Goal: Task Accomplishment & Management: Use online tool/utility

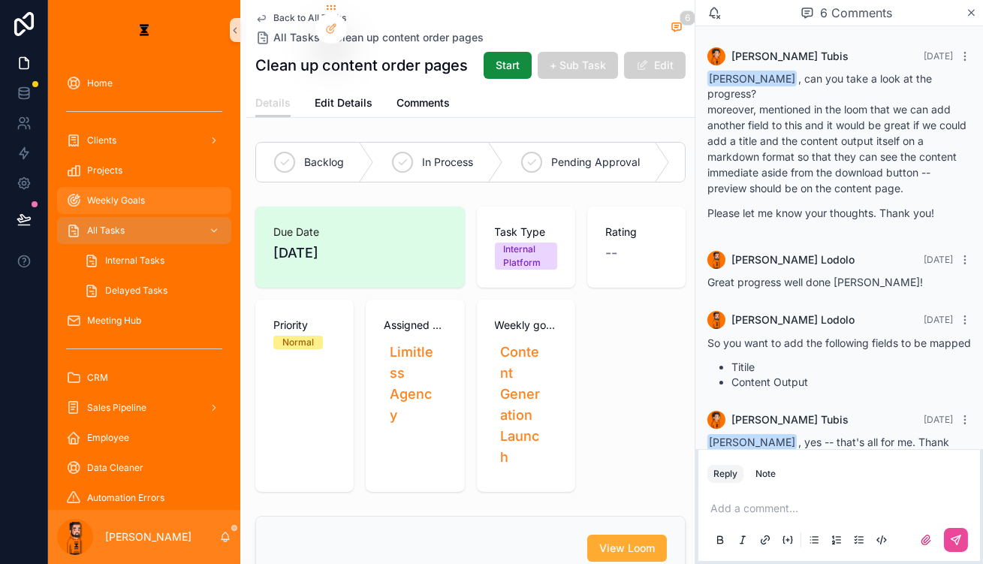
scroll to position [71, 0]
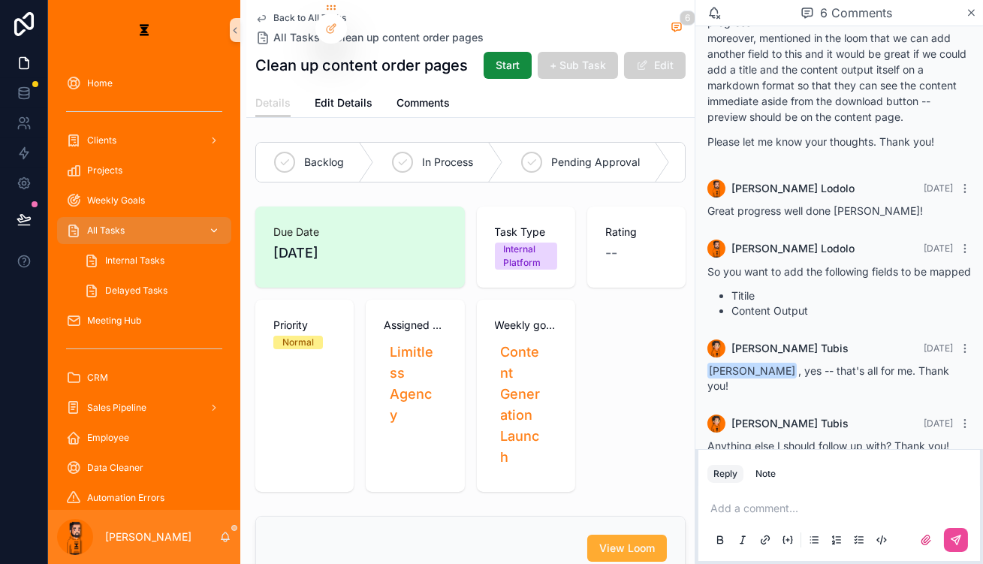
click at [113, 218] on div "All Tasks" at bounding box center [144, 230] width 156 height 24
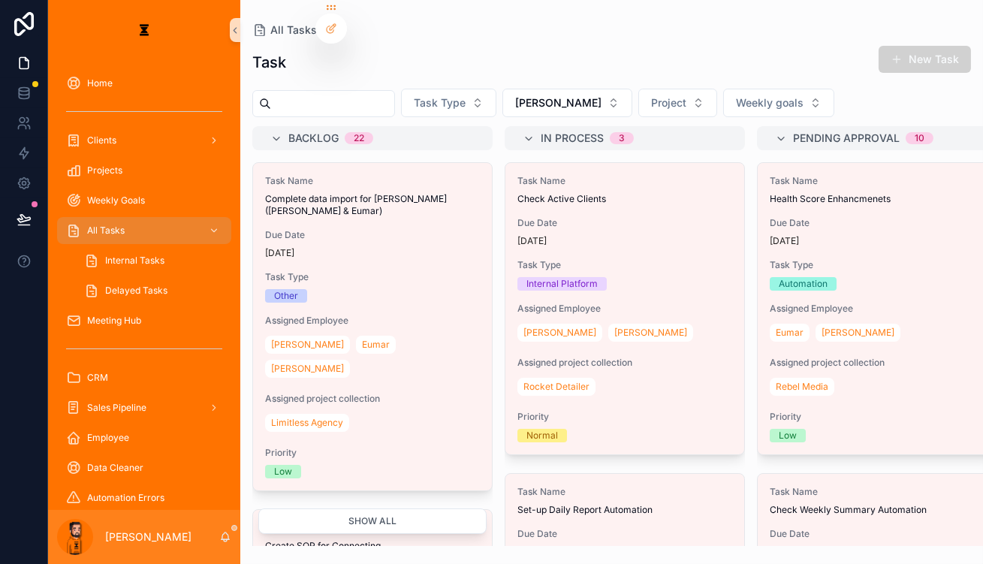
click at [138, 185] on div "Weekly Goals" at bounding box center [144, 200] width 192 height 30
click at [135, 188] on div "Weekly Goals" at bounding box center [144, 200] width 156 height 24
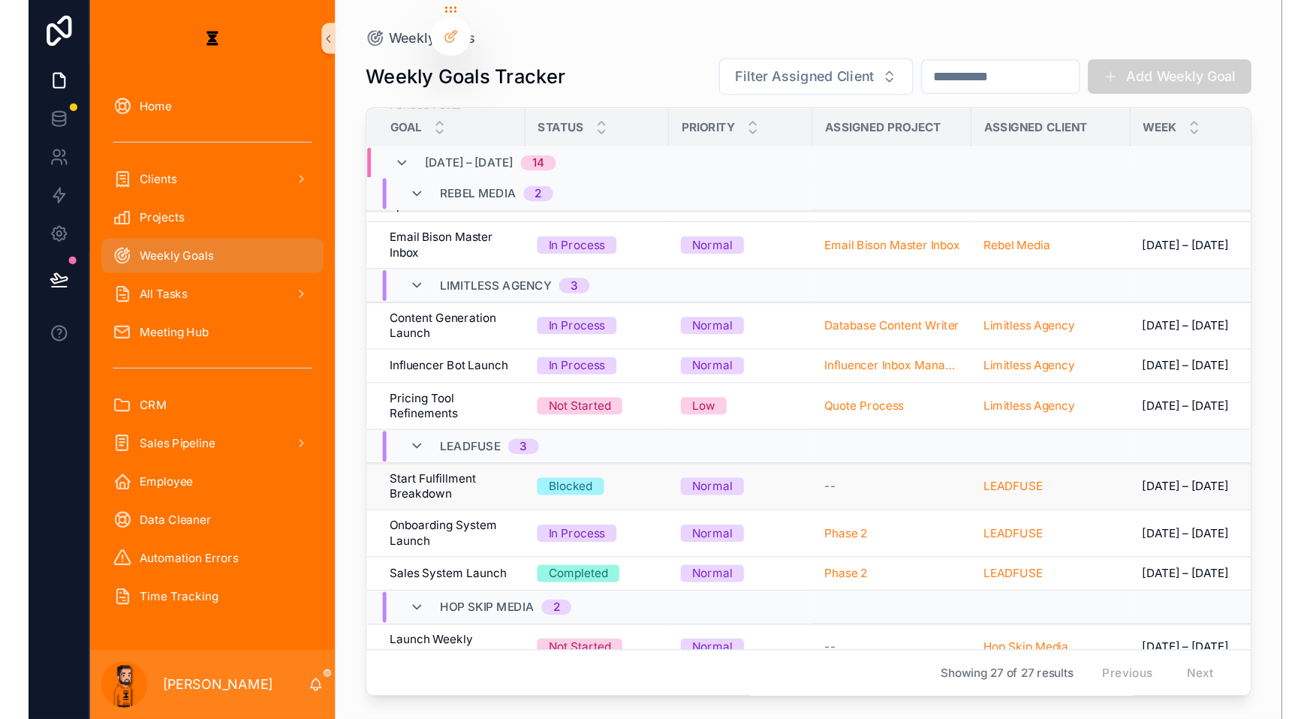
scroll to position [16, 0]
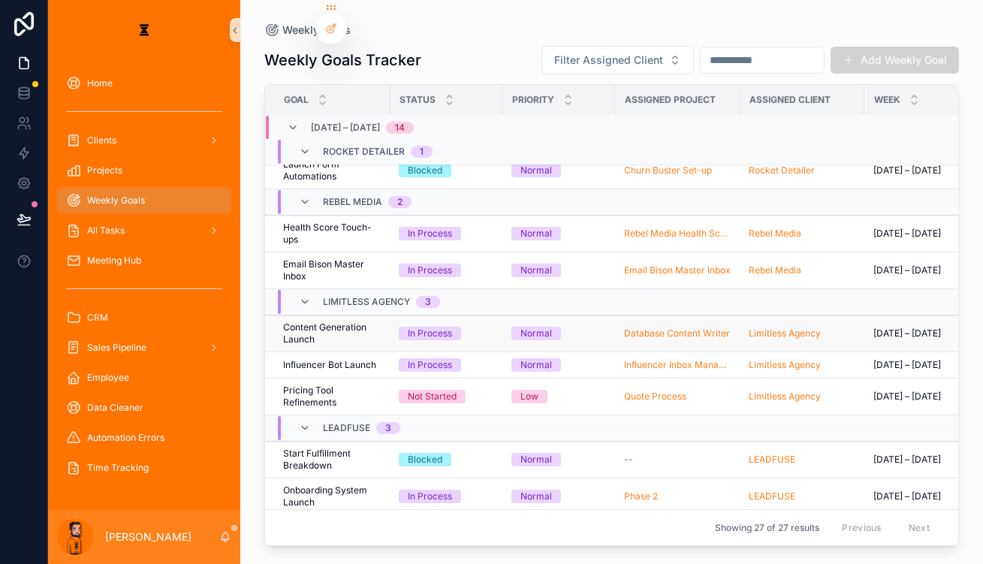
click at [313, 321] on span "Content Generation Launch" at bounding box center [332, 333] width 98 height 24
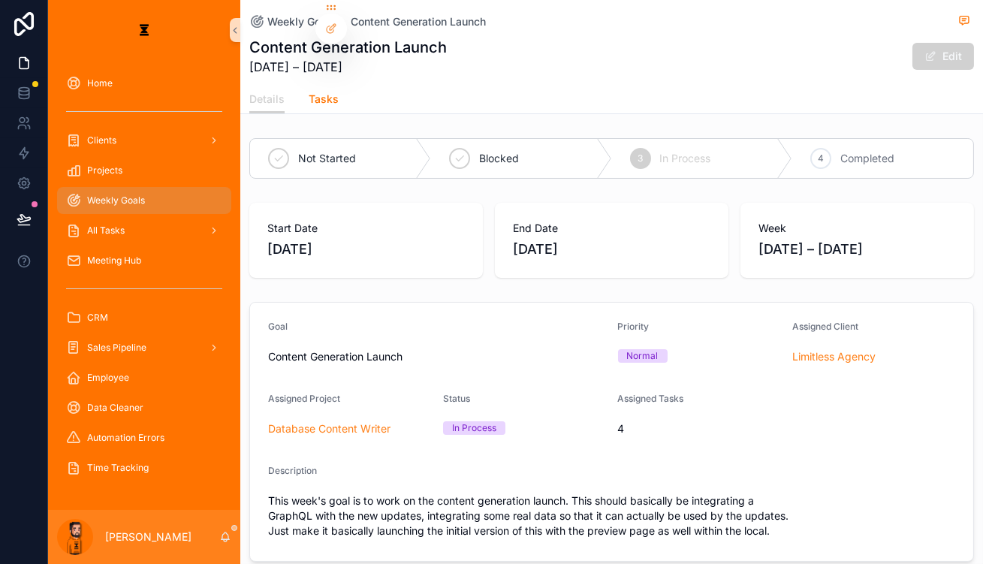
click at [309, 92] on span "Tasks" at bounding box center [324, 99] width 30 height 15
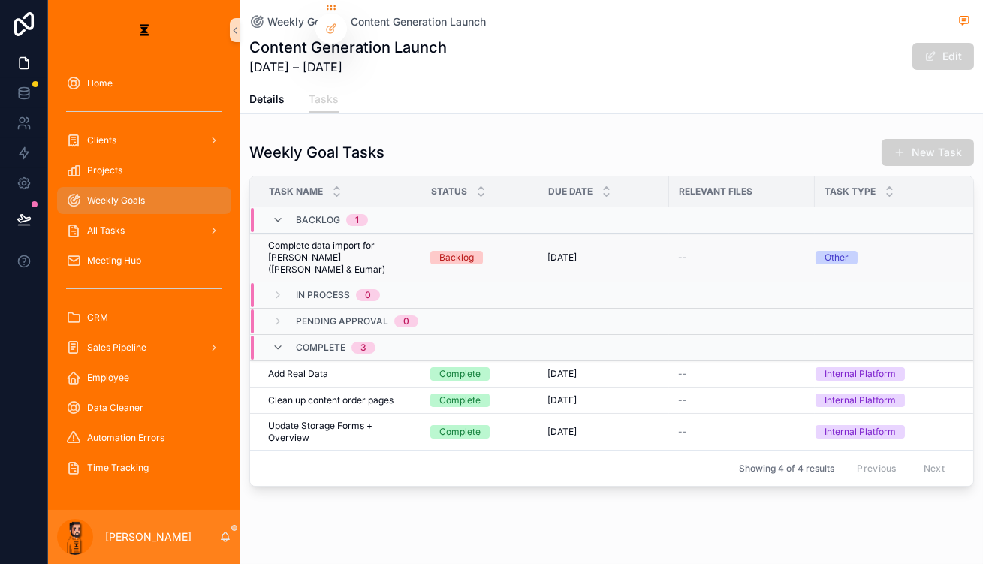
click at [273, 239] on span "Complete data import for Wilhite (Hazen & Eumar)" at bounding box center [340, 257] width 144 height 36
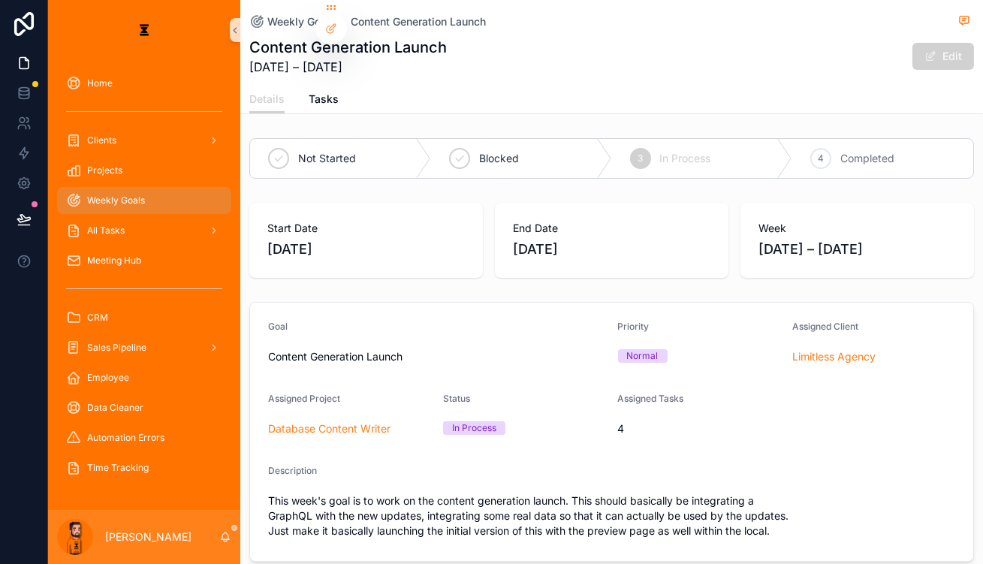
drag, startPoint x: 765, startPoint y: 131, endPoint x: 753, endPoint y: 133, distance: 12.1
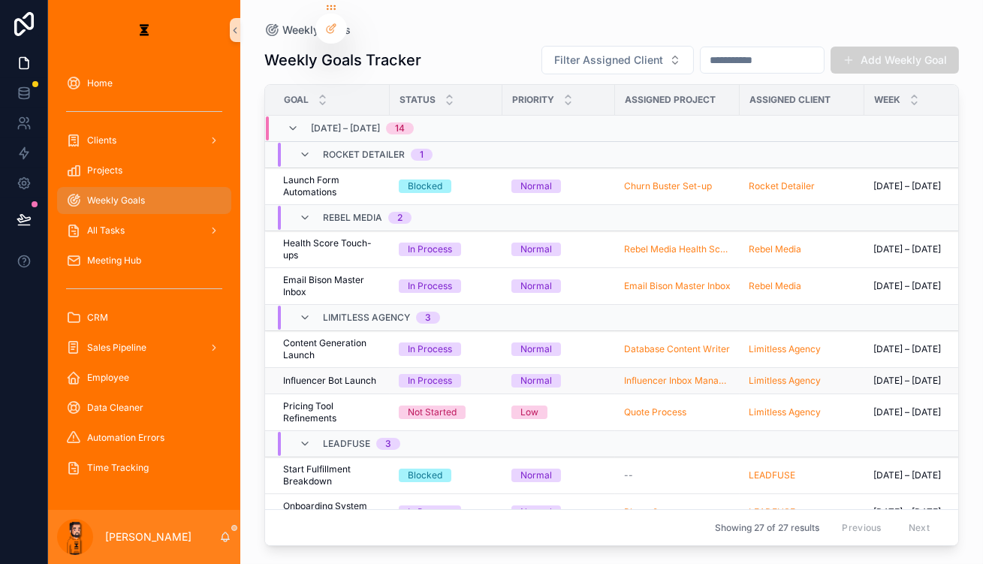
click at [288, 375] on span "Influencer Bot Launch" at bounding box center [329, 381] width 93 height 12
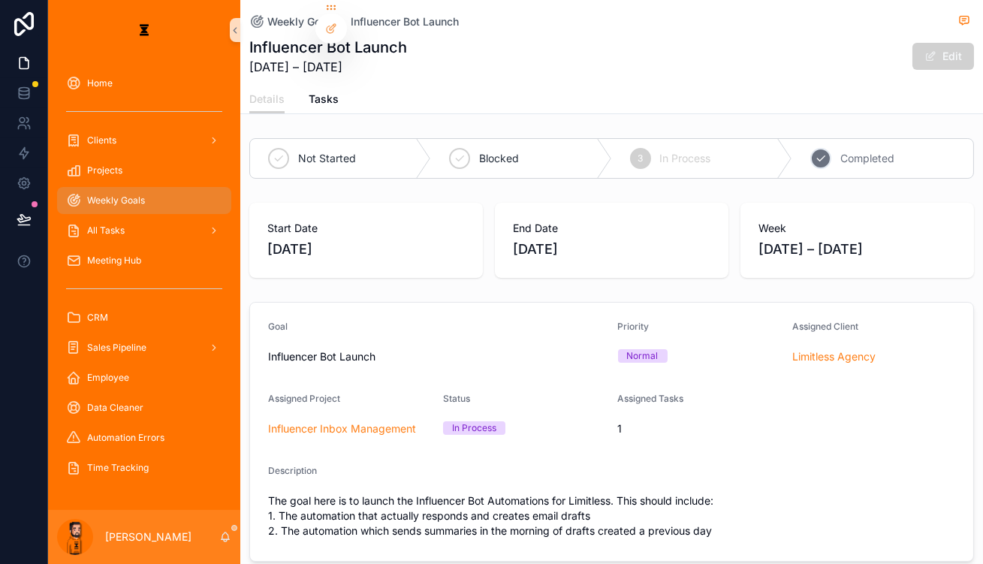
click at [735, 139] on div "4 Completed" at bounding box center [882, 158] width 181 height 39
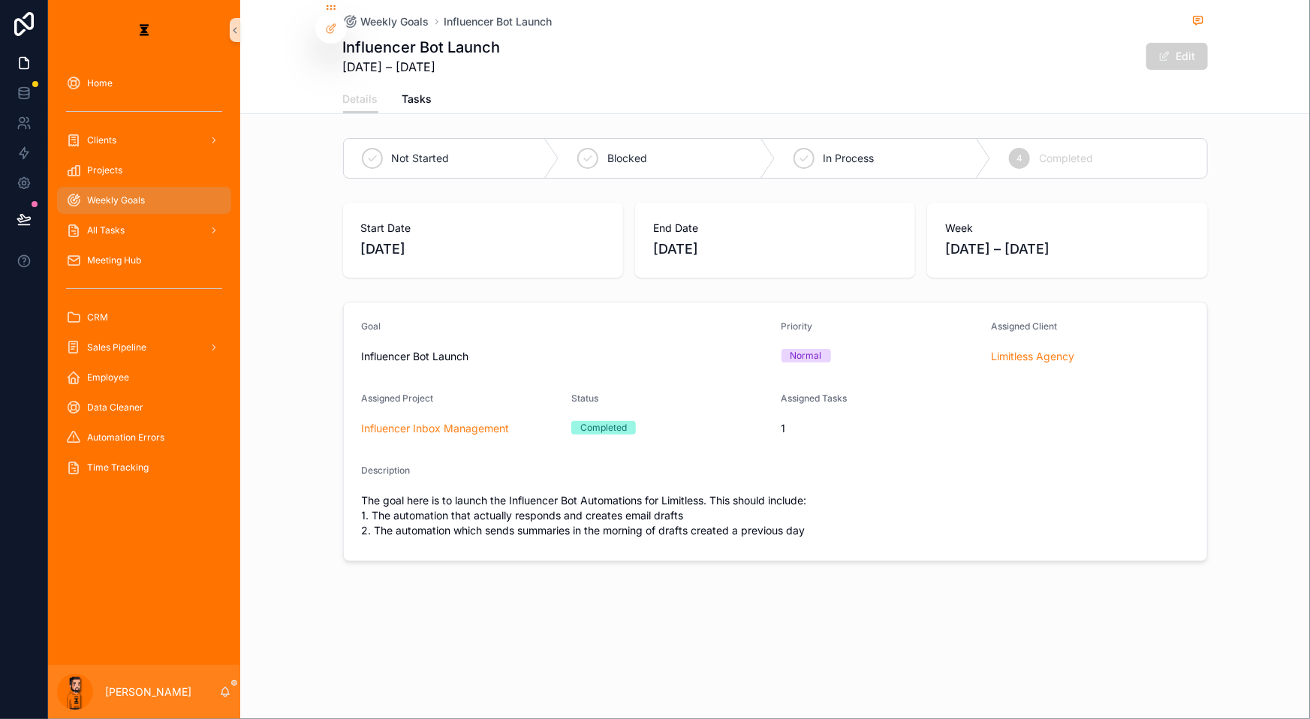
click at [110, 194] on span "Weekly Goals" at bounding box center [116, 200] width 58 height 12
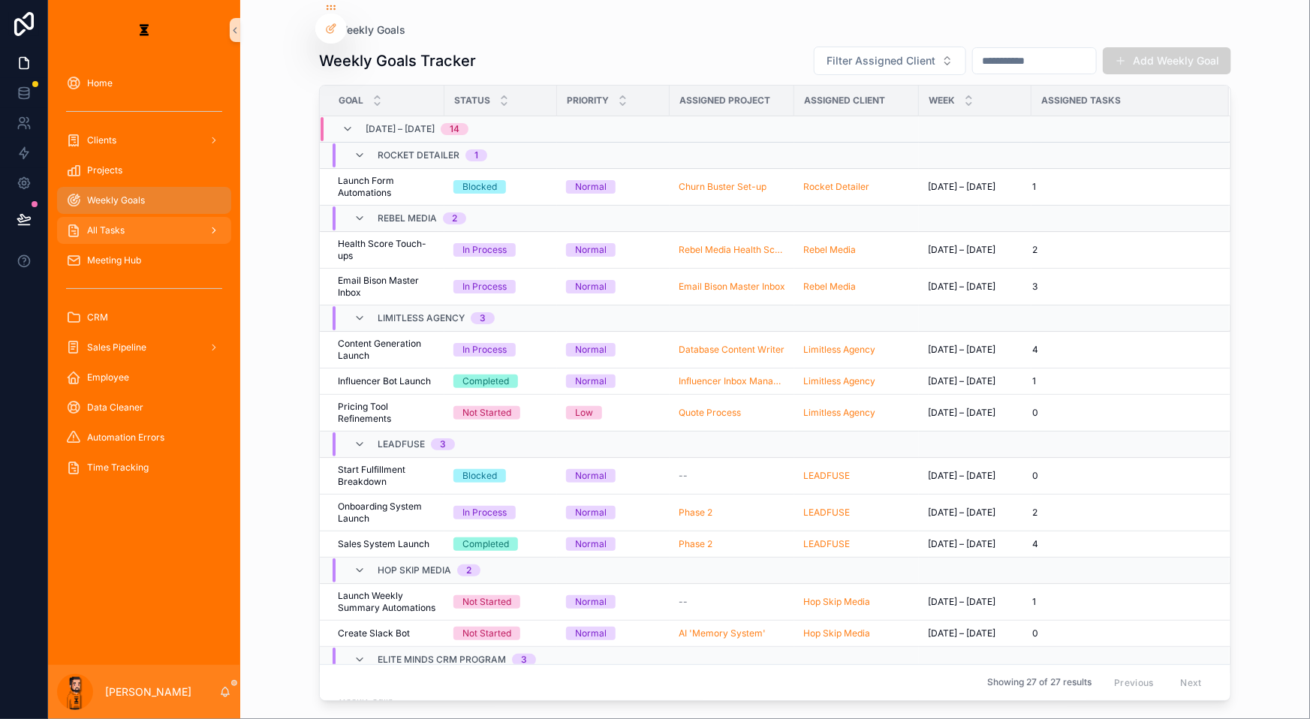
click at [138, 218] on div "All Tasks" at bounding box center [144, 230] width 156 height 24
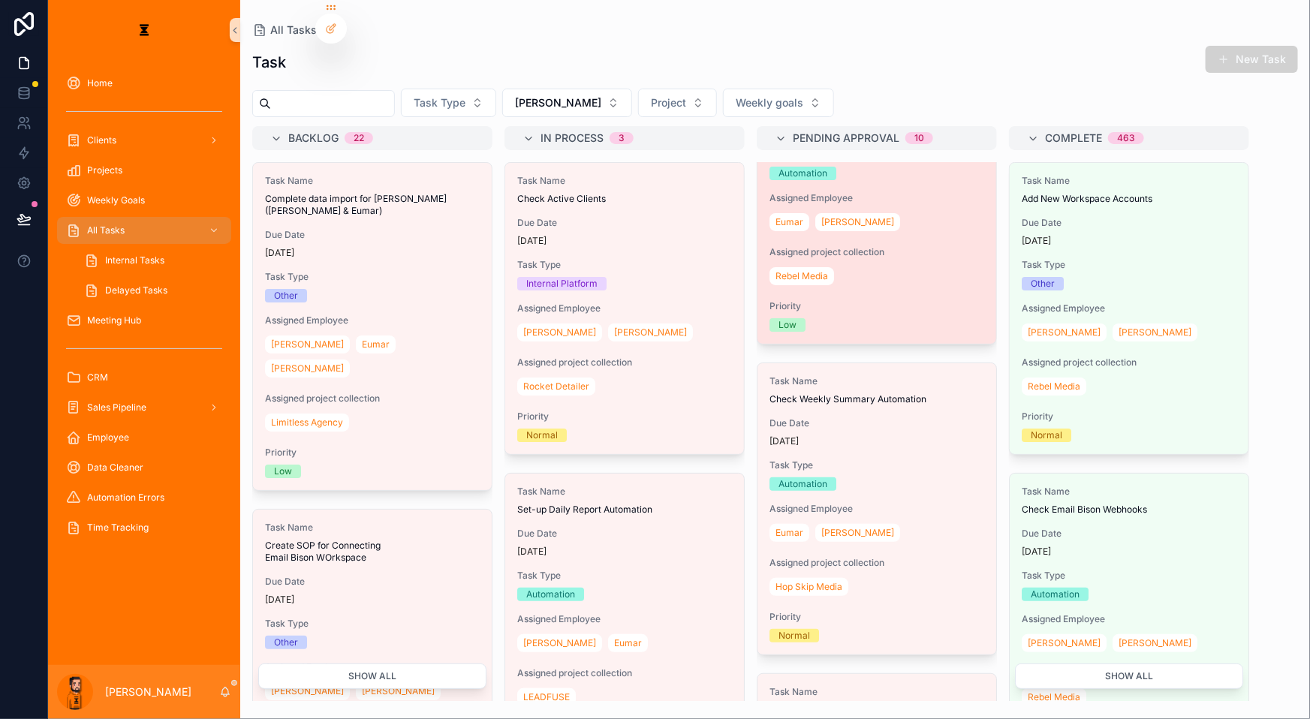
scroll to position [136, 0]
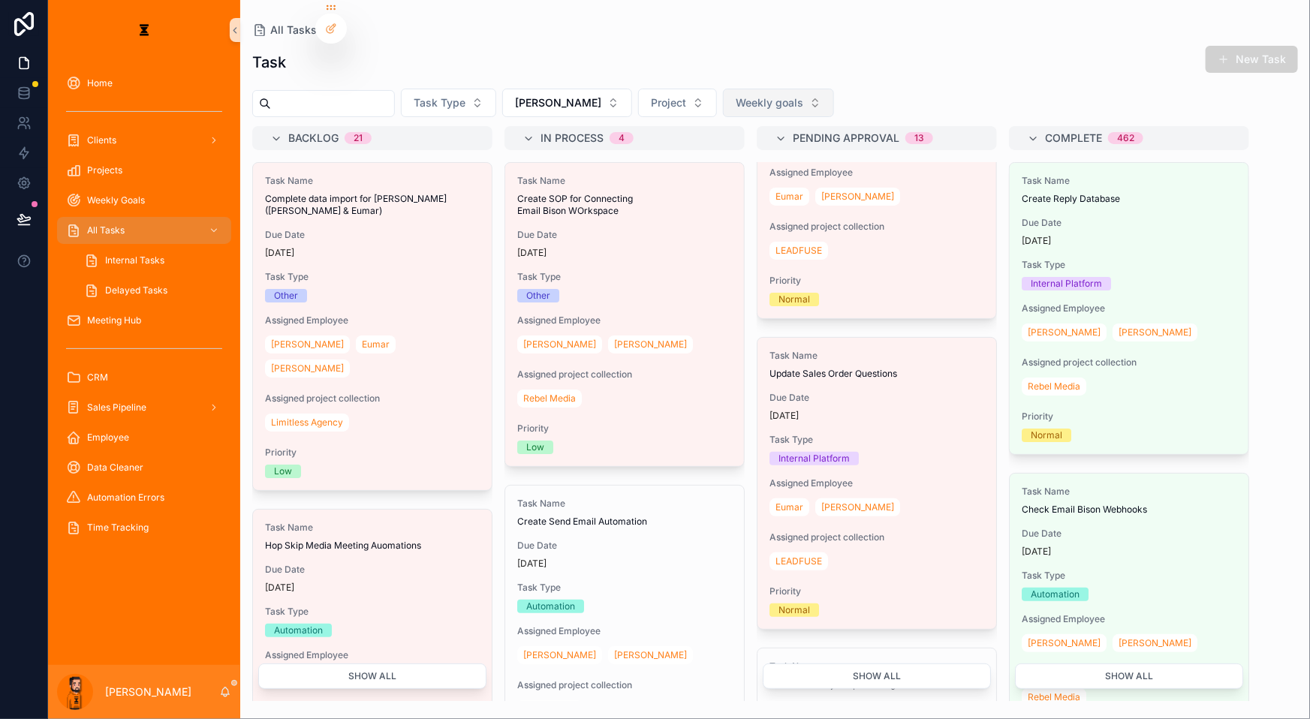
click at [723, 89] on button "Weekly goals" at bounding box center [778, 103] width 111 height 29
click at [638, 89] on button "Project" at bounding box center [677, 103] width 79 height 29
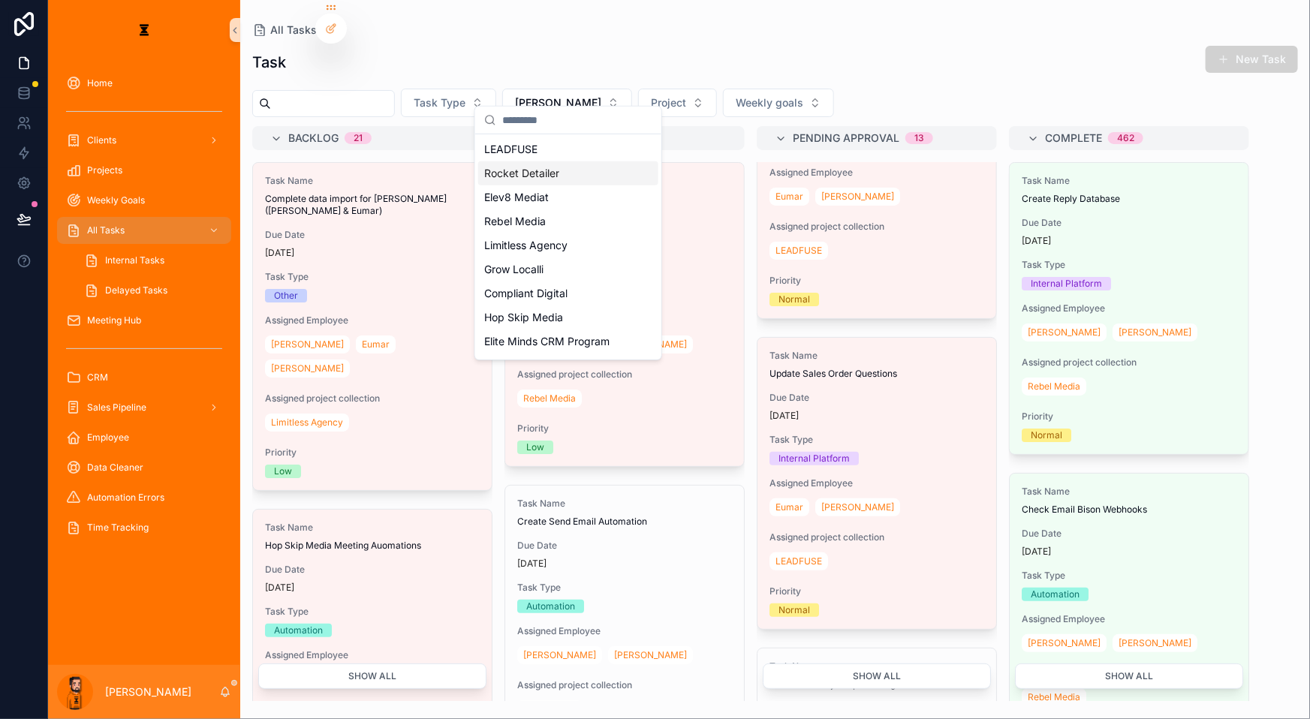
click at [553, 147] on div "LEADFUSE" at bounding box center [568, 149] width 180 height 24
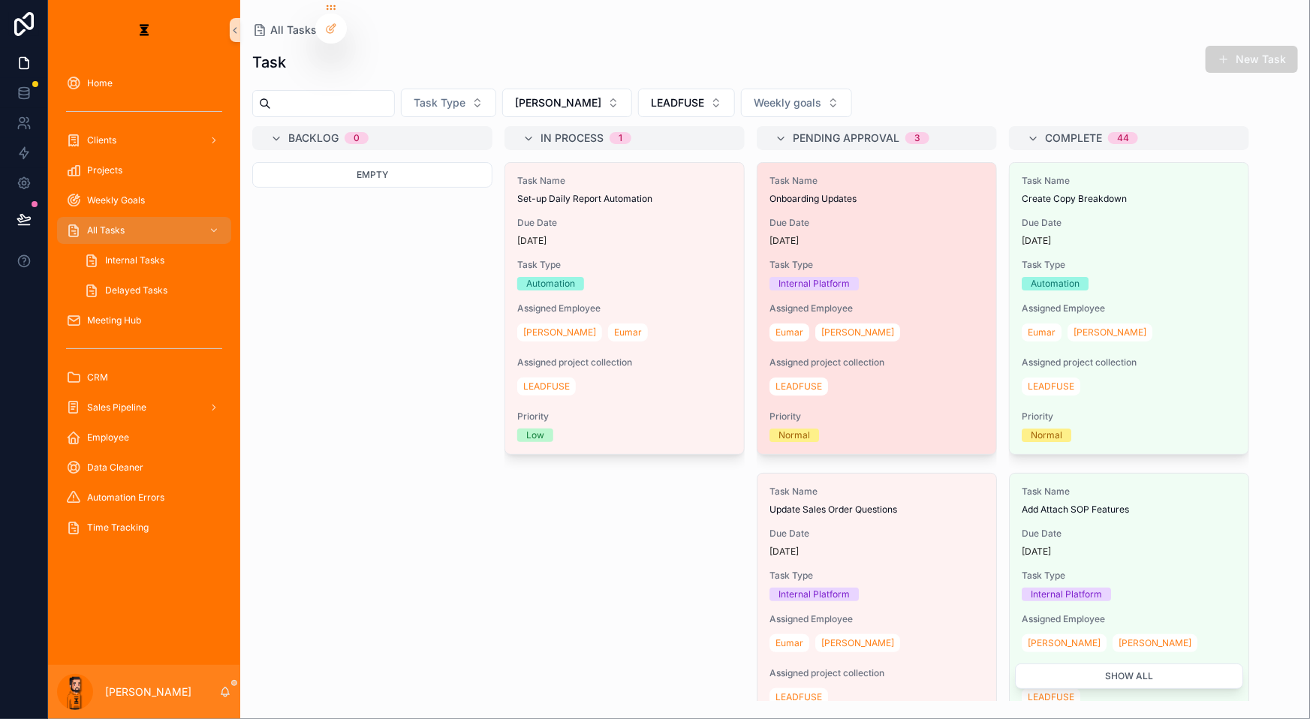
click at [735, 235] on div "Today" at bounding box center [876, 241] width 215 height 12
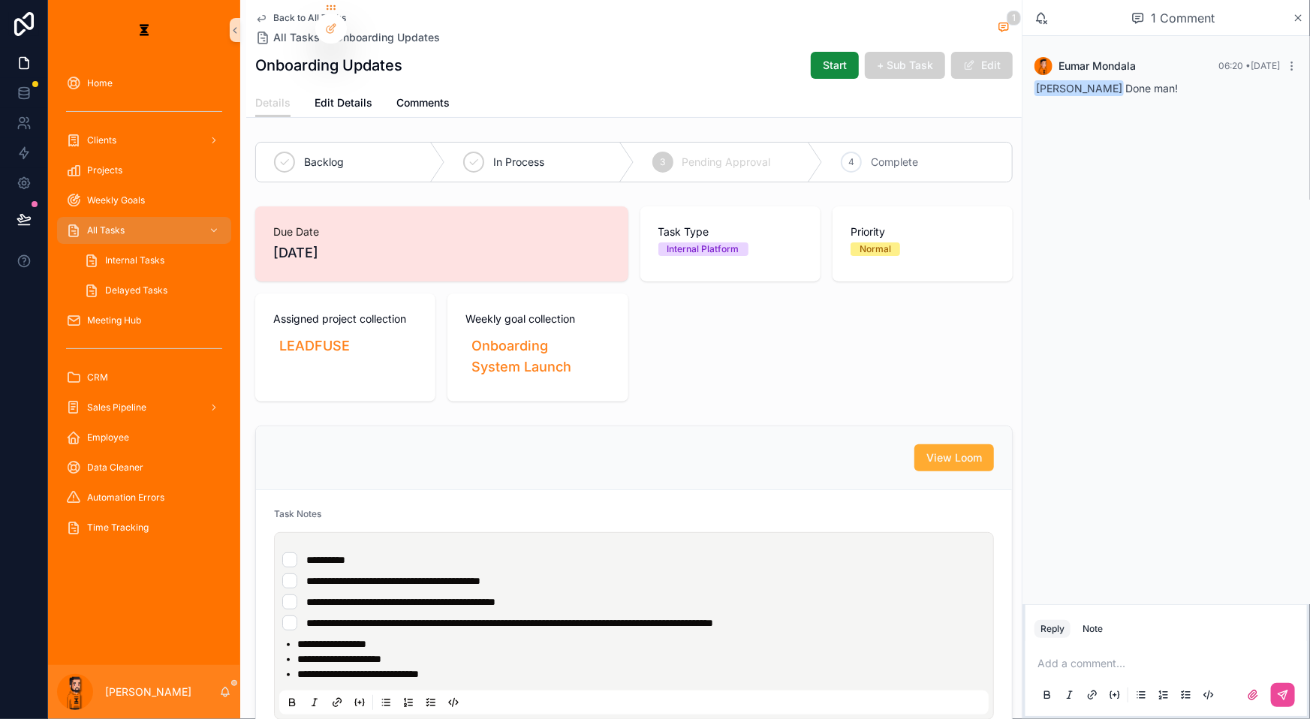
scroll to position [136, 0]
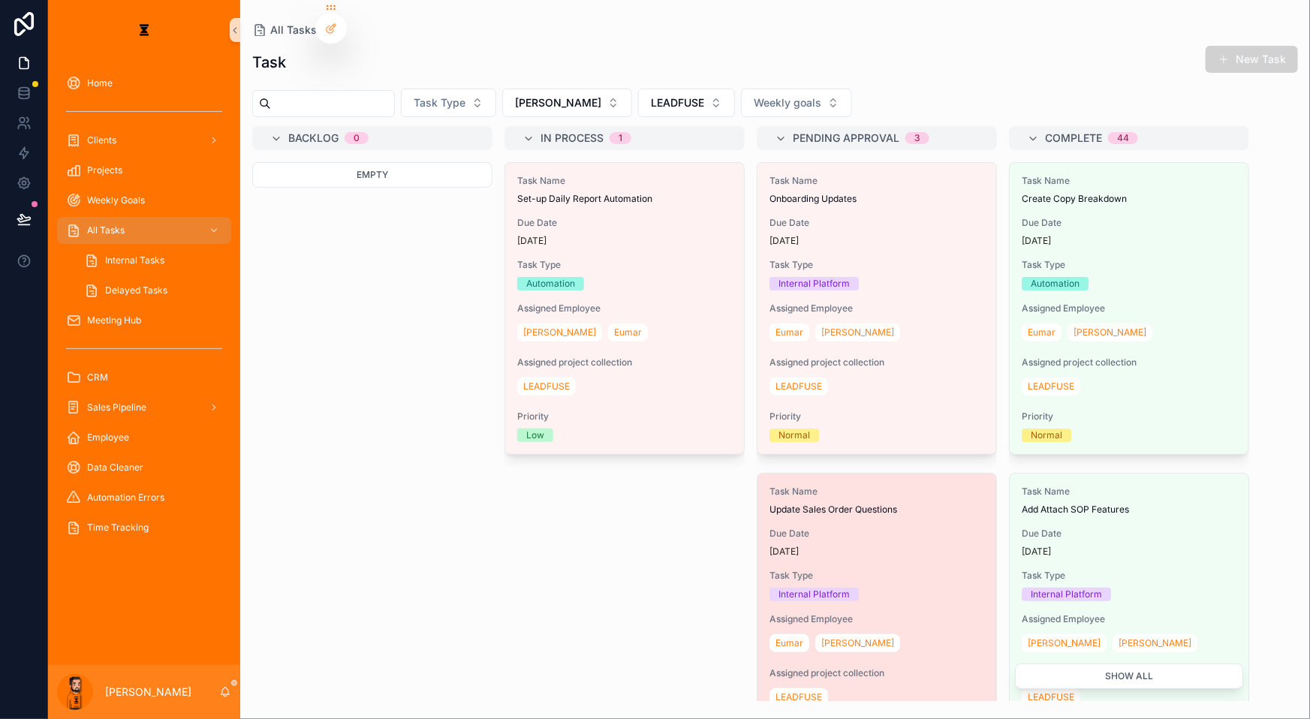
click at [735, 504] on span "Update Sales Order Questions" at bounding box center [876, 510] width 215 height 12
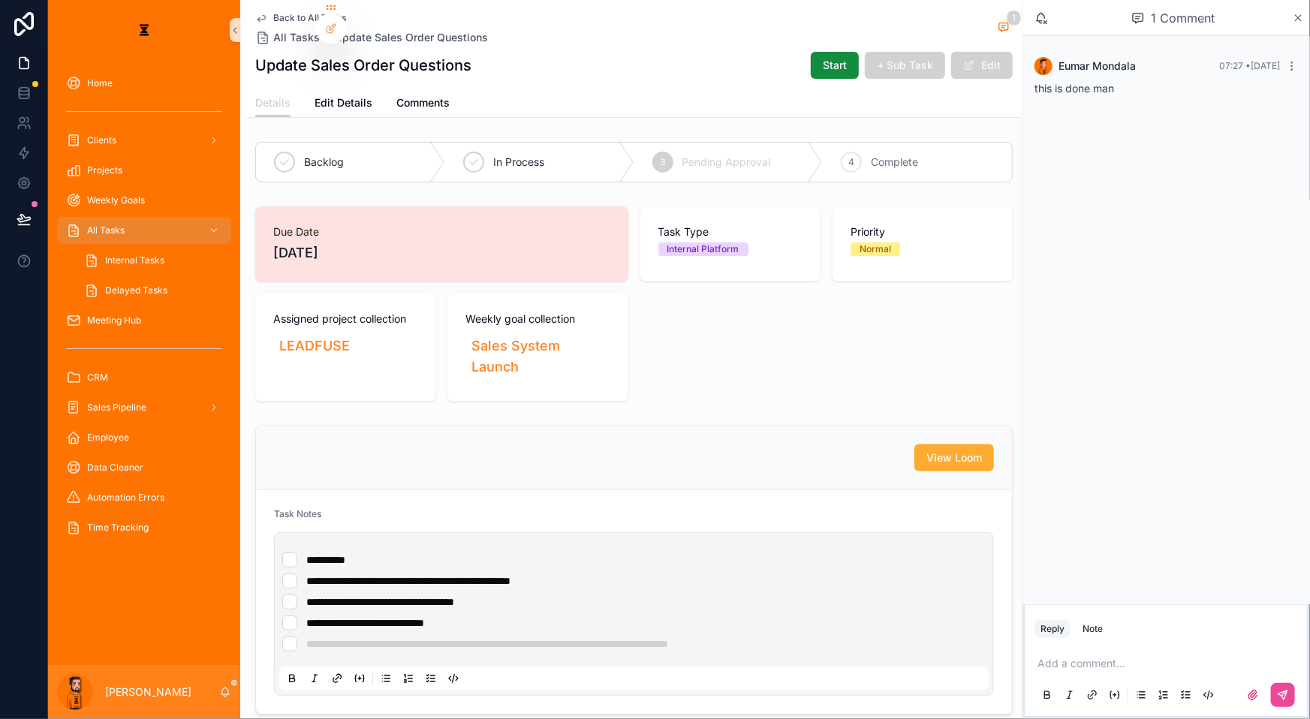
drag, startPoint x: 558, startPoint y: 402, endPoint x: 565, endPoint y: 398, distance: 8.8
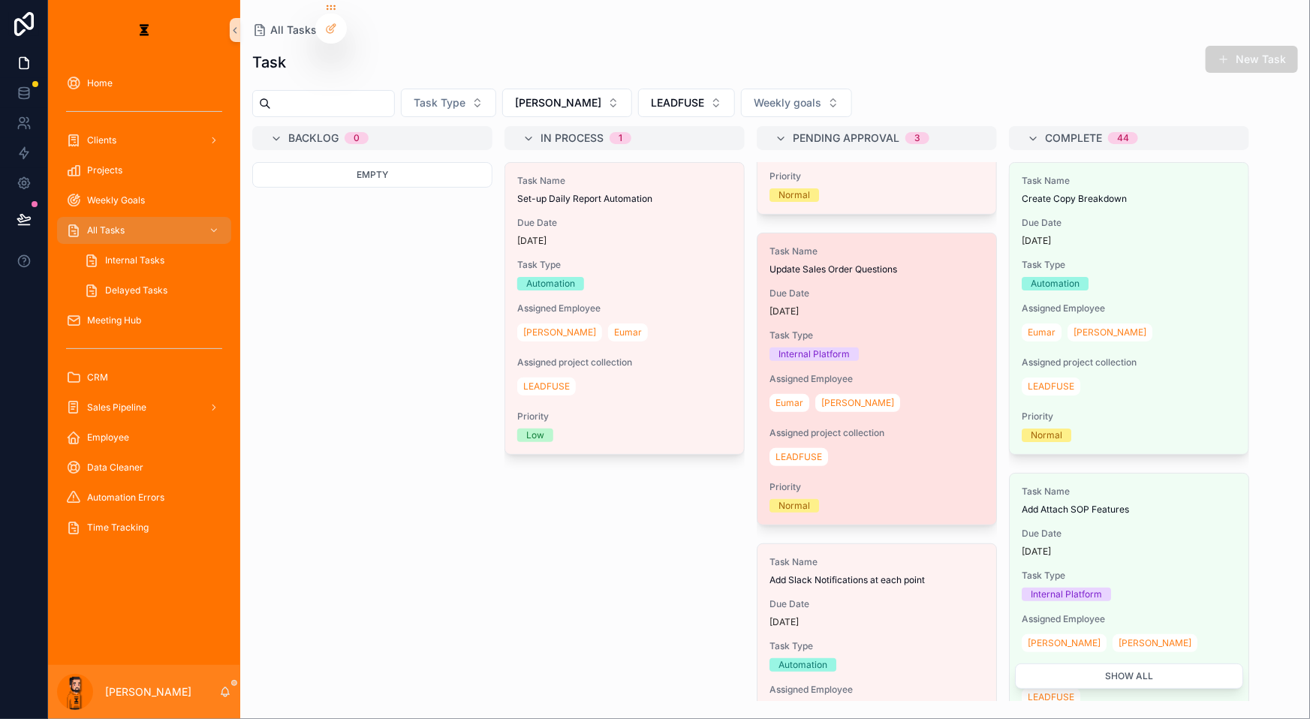
scroll to position [248, 0]
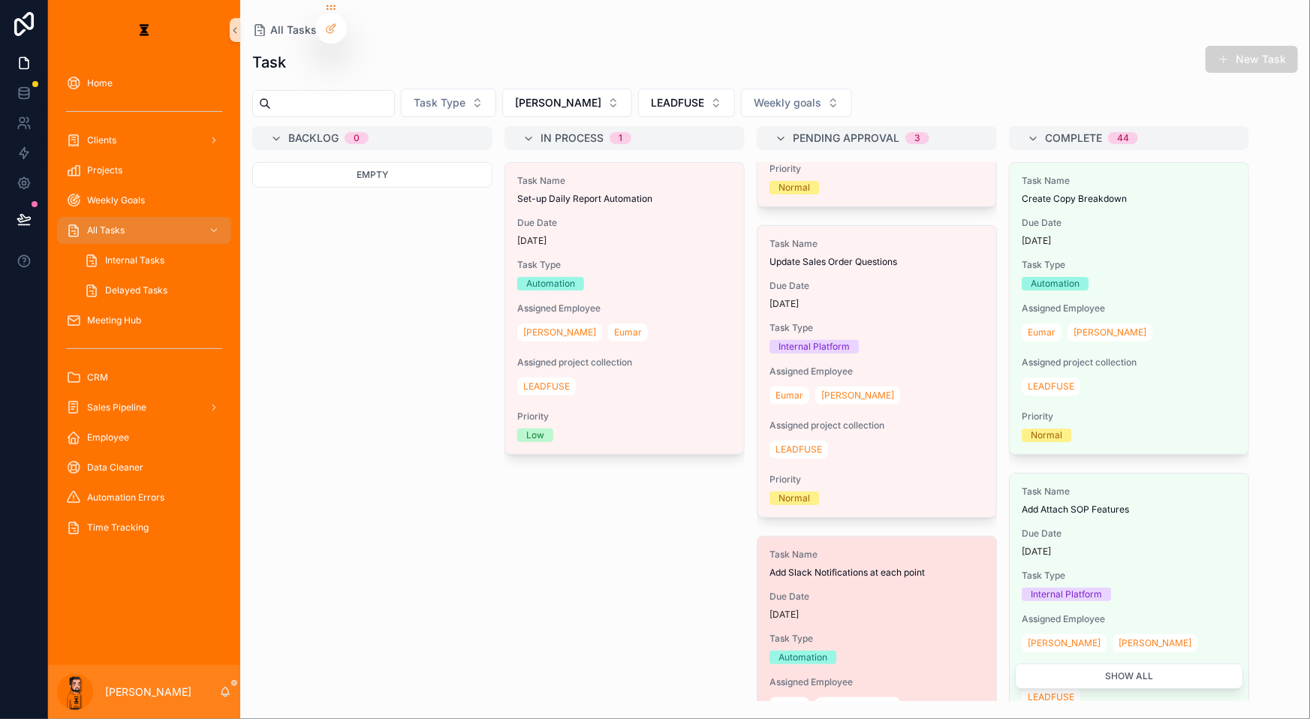
click at [735, 537] on div "Task Name Add Slack Notifications at each point Due Date 3 days ago Task Type A…" at bounding box center [876, 682] width 239 height 291
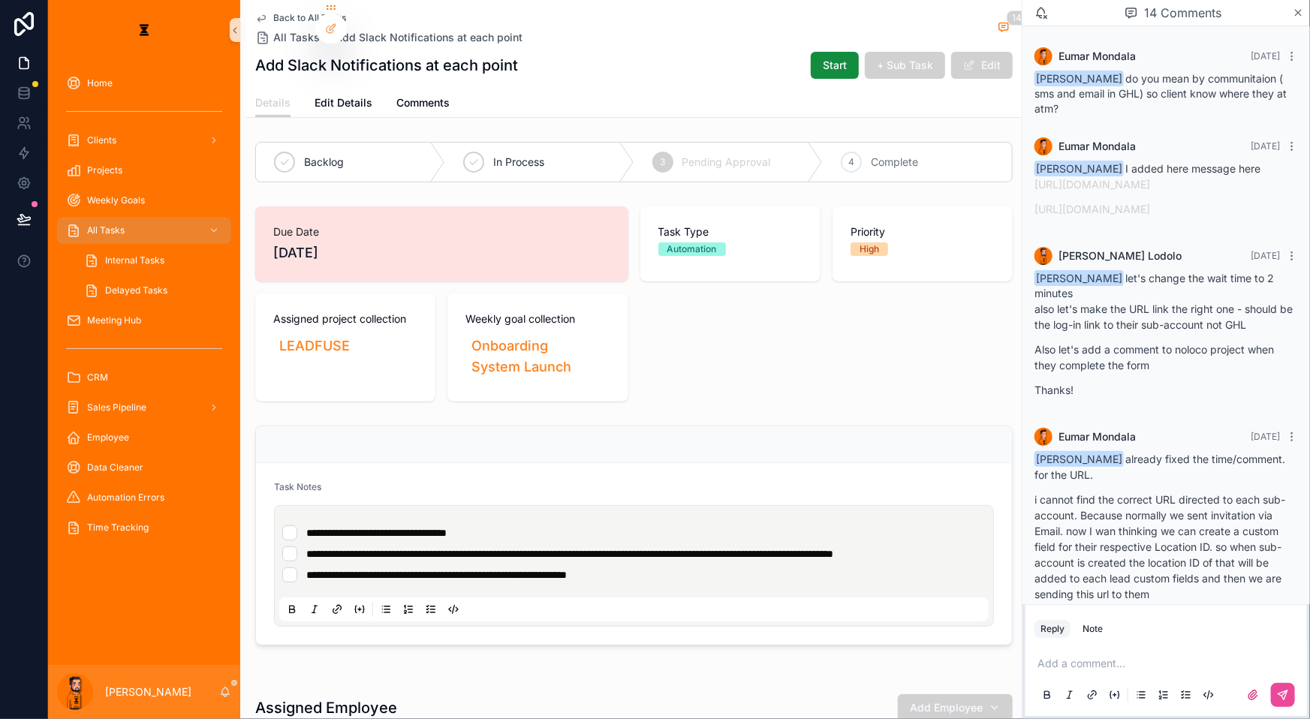
scroll to position [1052, 0]
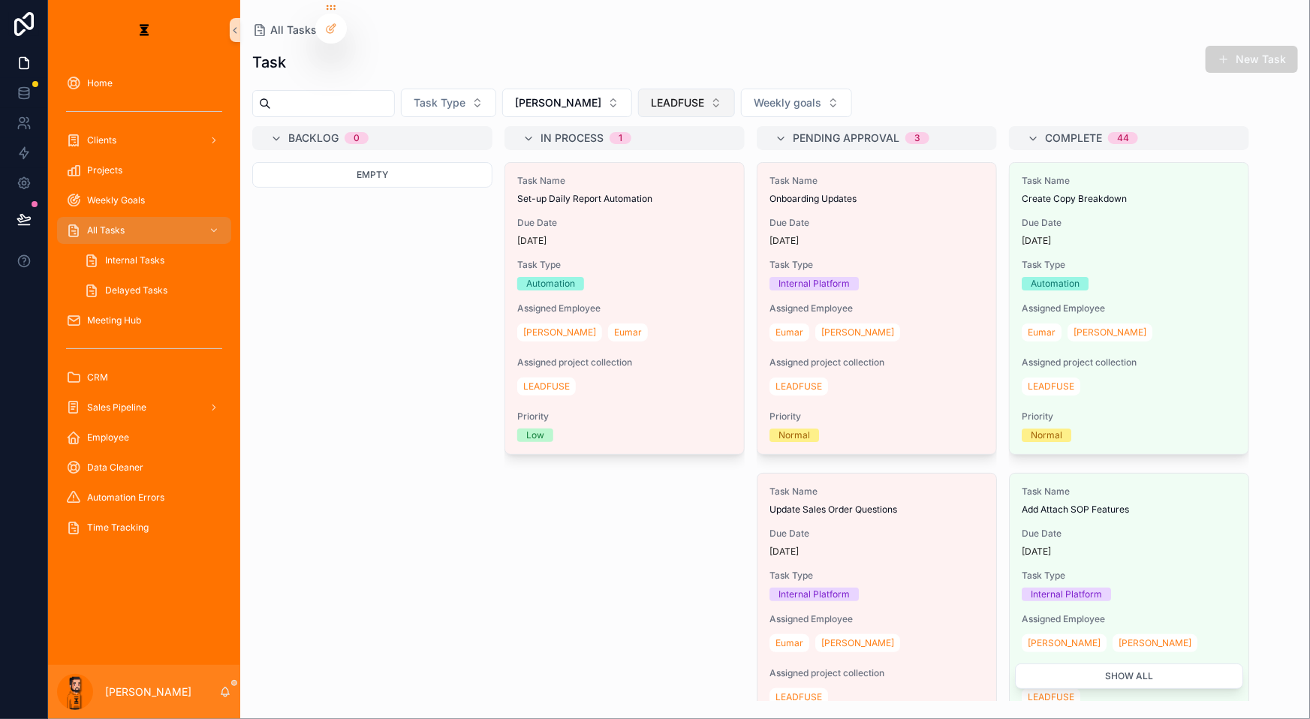
click at [638, 89] on button "LEADFUSE" at bounding box center [686, 103] width 97 height 29
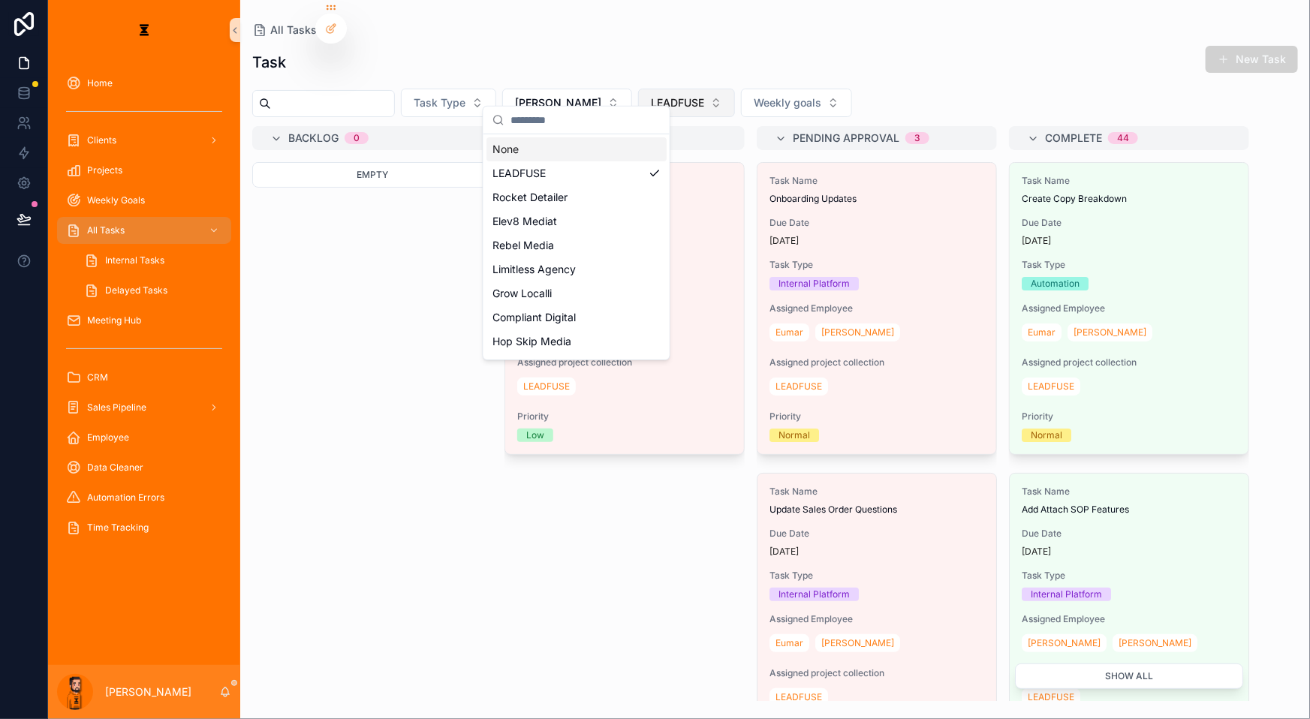
click at [638, 89] on button "LEADFUSE" at bounding box center [686, 103] width 97 height 29
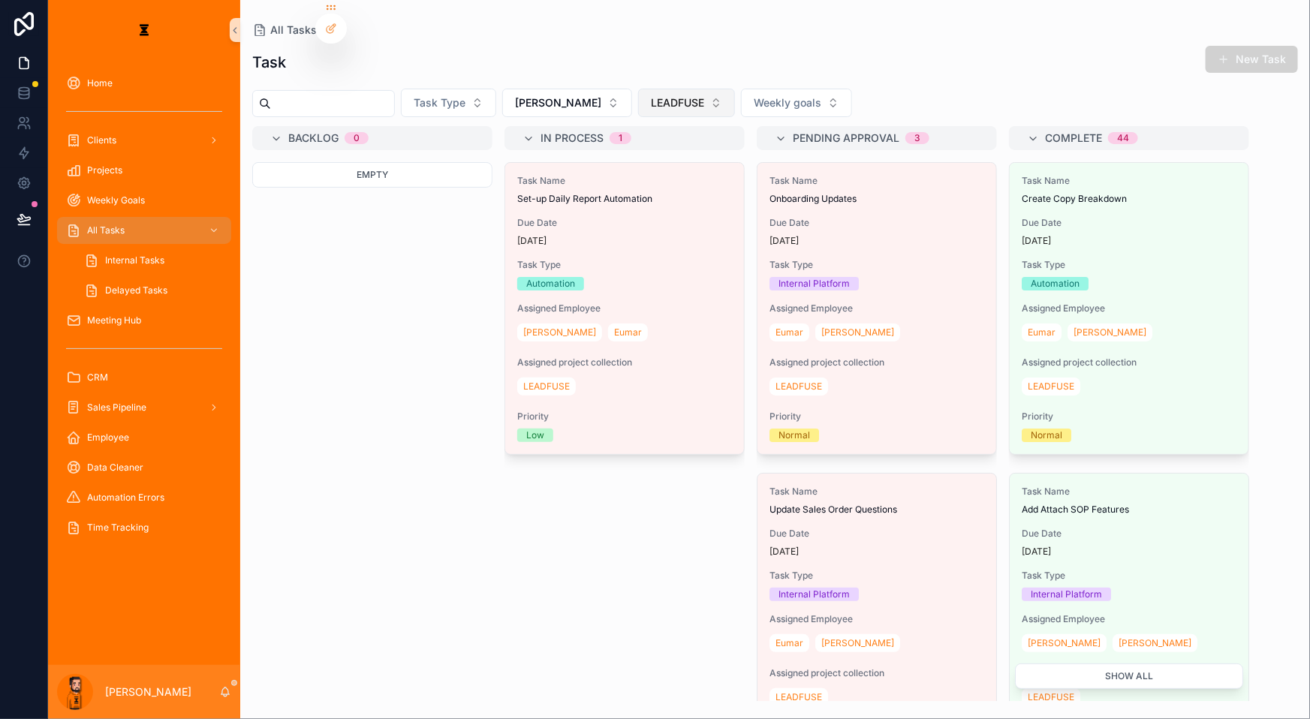
click at [638, 89] on button "LEADFUSE" at bounding box center [686, 103] width 97 height 29
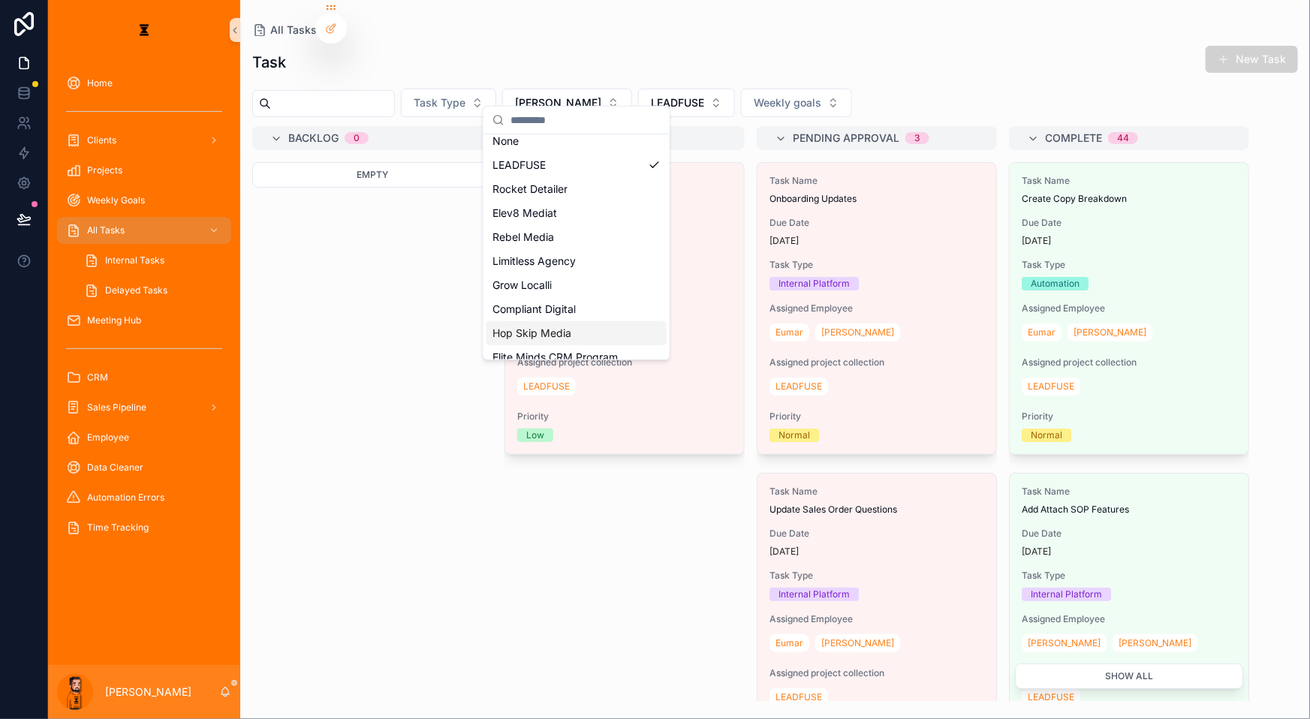
scroll to position [11, 0]
click at [563, 343] on div "Elite Minds CRM Program" at bounding box center [576, 355] width 180 height 24
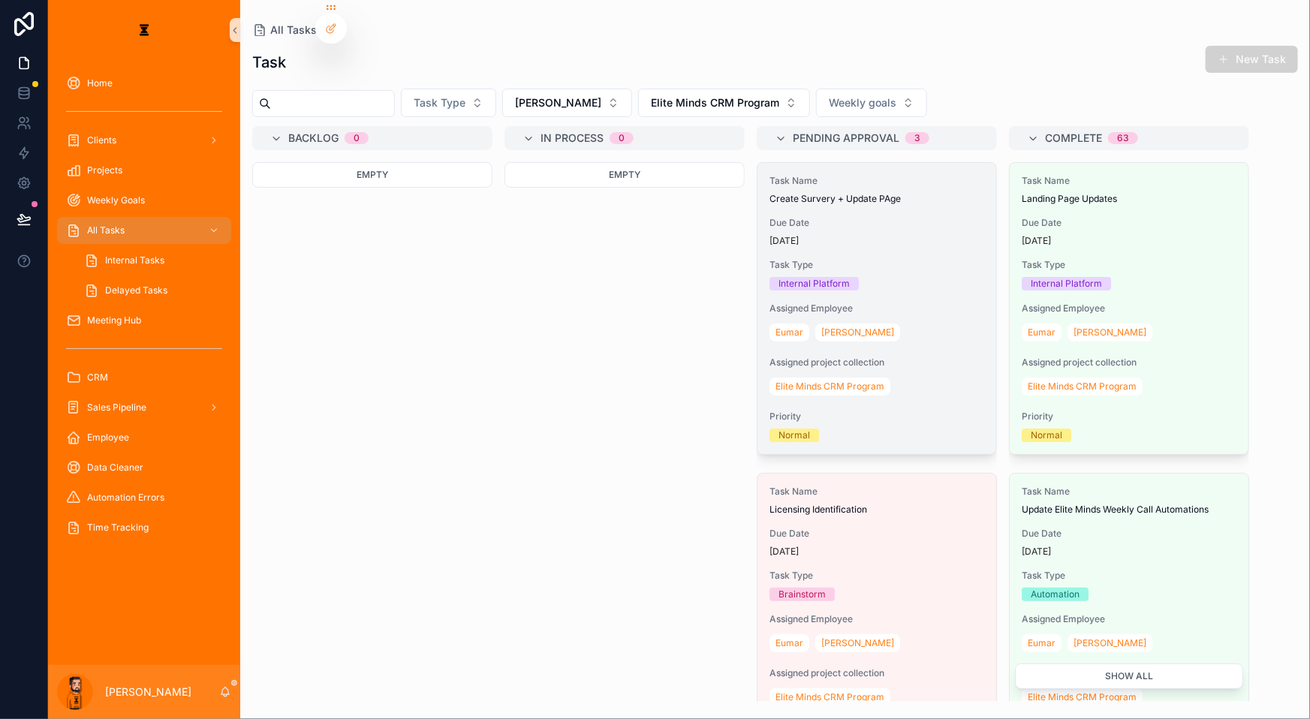
click at [735, 277] on div "Internal Platform" at bounding box center [876, 284] width 215 height 14
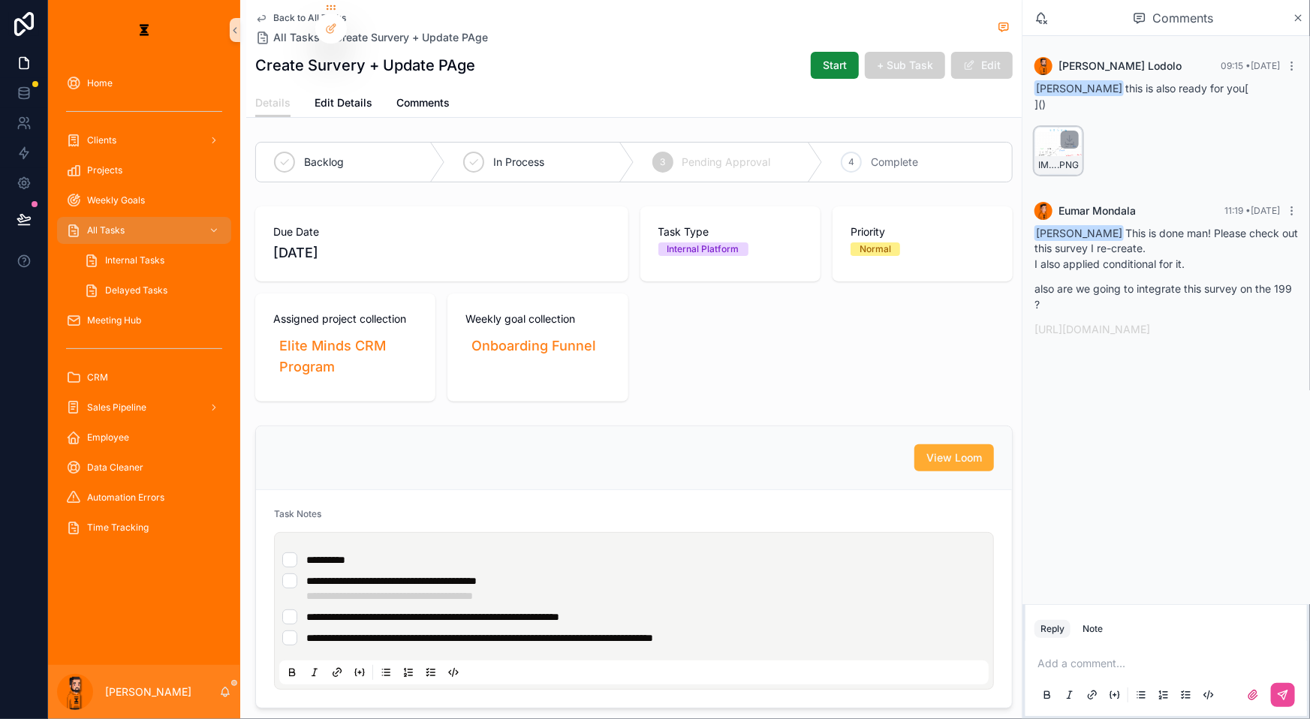
click at [735, 127] on div "IMG_0020-(2) .PNG" at bounding box center [1058, 151] width 48 height 48
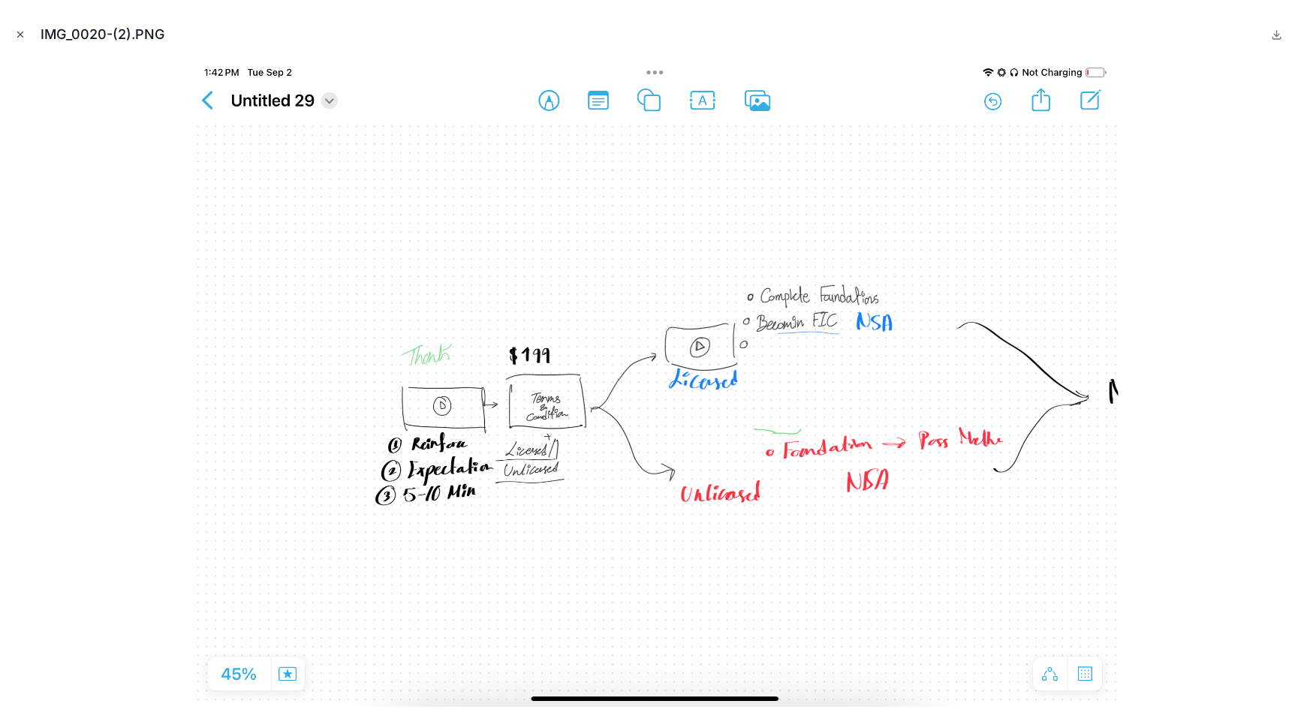
click at [22, 29] on icon "Close modal" at bounding box center [20, 34] width 11 height 11
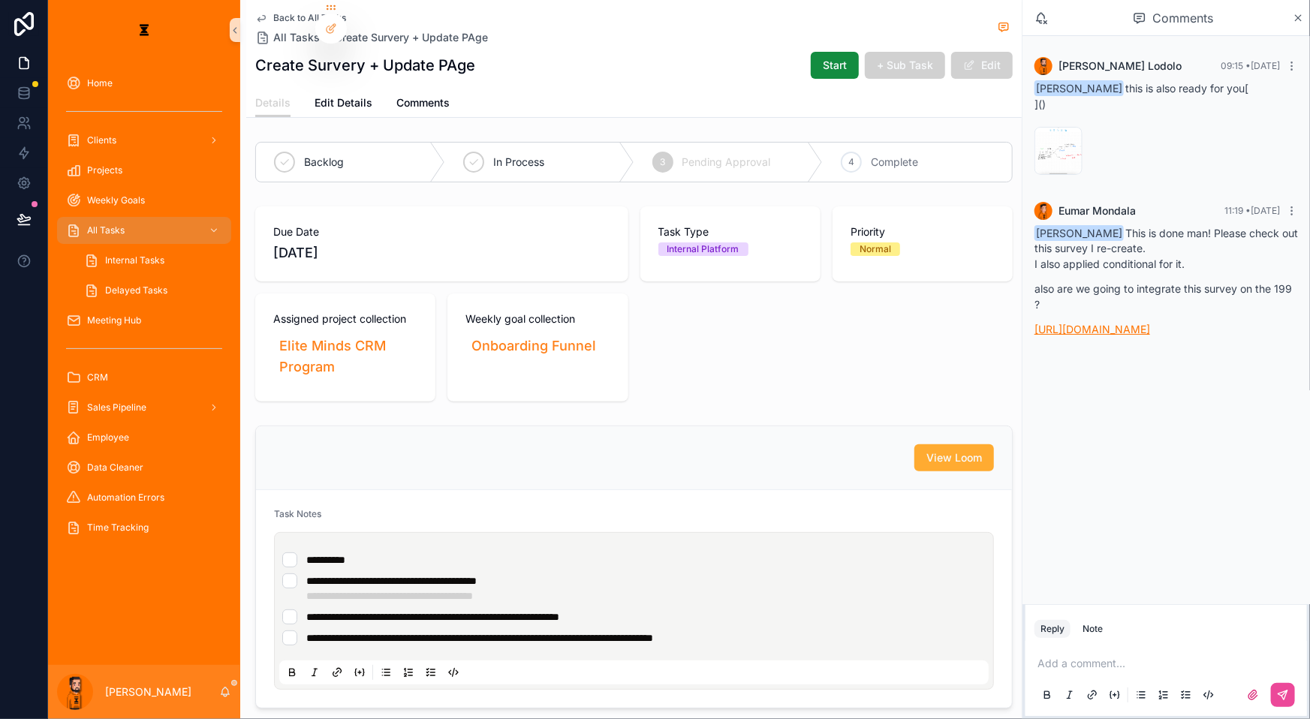
click at [735, 323] on link "https://api.leadconnectorhq.com/widget/survey/t1y3JIGSWoRrBqmdBtPS?notrack=true" at bounding box center [1092, 329] width 116 height 13
